Goal: Complete application form: Complete application form

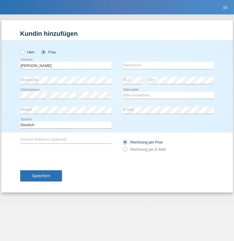
type input "Valerie"
click at [168, 65] on input "text" at bounding box center [168, 65] width 91 height 7
type input "Zimmermann"
select select "CH"
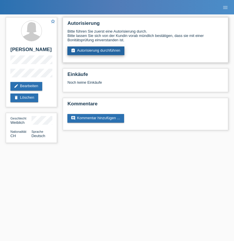
click at [96, 51] on link "assignment_turned_in Autorisierung durchführen" at bounding box center [95, 50] width 57 height 9
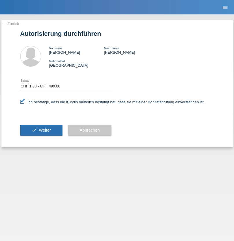
select select "1"
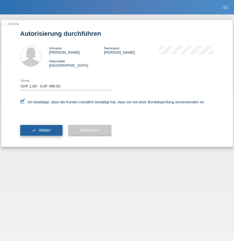
click at [41, 130] on span "Weiter" at bounding box center [45, 130] width 12 height 5
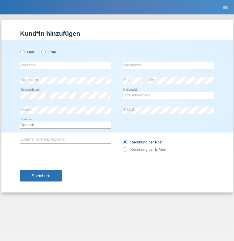
radio input "true"
click at [66, 65] on input "text" at bounding box center [65, 65] width 91 height 7
type input "Diaconu"
click at [168, 65] on input "text" at bounding box center [168, 65] width 91 height 7
type input "[PERSON_NAME]"
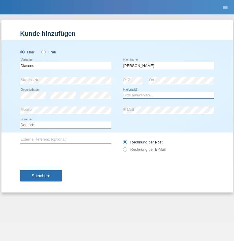
select select "RO"
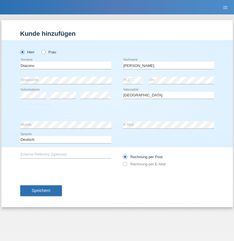
select select "C"
select select "10"
select select "04"
select select "2021"
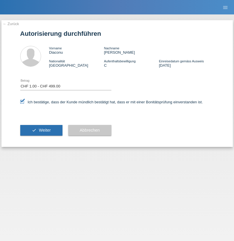
select select "1"
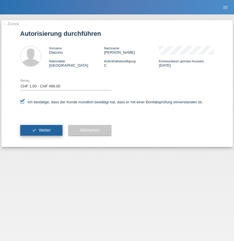
click at [41, 130] on span "Weiter" at bounding box center [45, 130] width 12 height 5
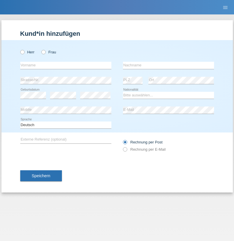
radio input "true"
click at [66, 65] on input "text" at bounding box center [65, 65] width 91 height 7
type input "[PERSON_NAME] [PERSON_NAME]"
click at [168, 65] on input "text" at bounding box center [168, 65] width 91 height 7
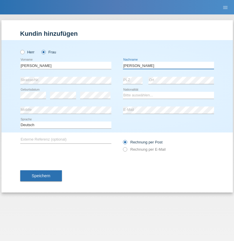
type input "[PERSON_NAME]"
select select "CH"
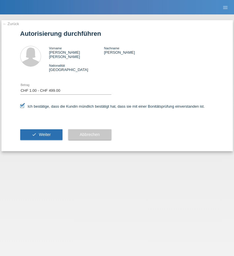
select select "1"
click at [41, 132] on span "Weiter" at bounding box center [45, 134] width 12 height 5
